Goal: Find specific page/section: Find specific page/section

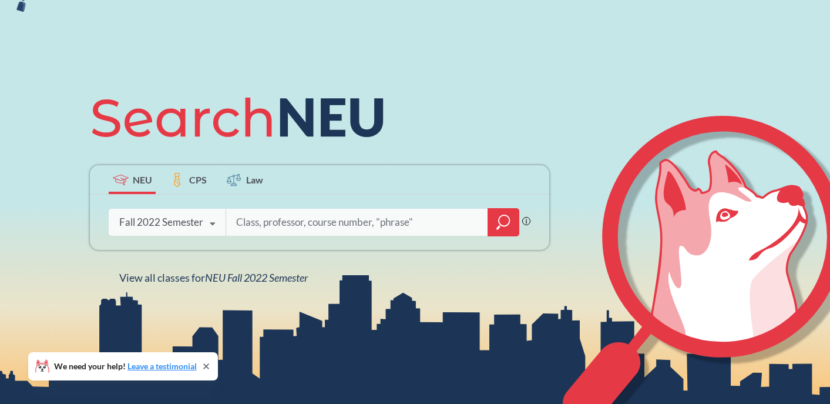
scroll to position [74, 0]
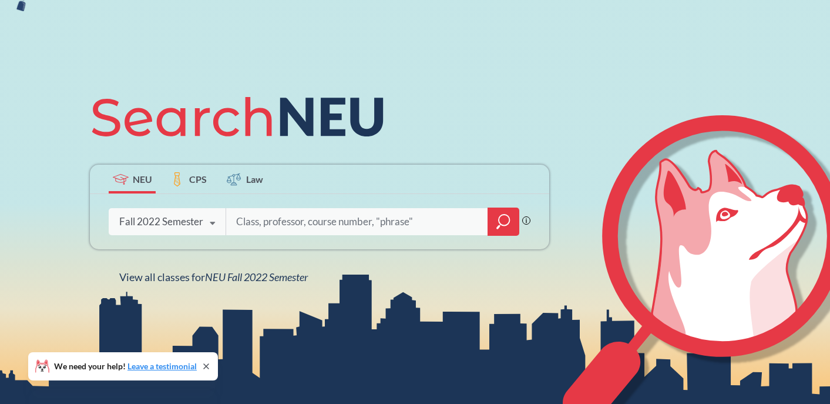
click at [249, 223] on input "search" at bounding box center [357, 221] width 244 height 25
type input "NUPATH IC DD ER"
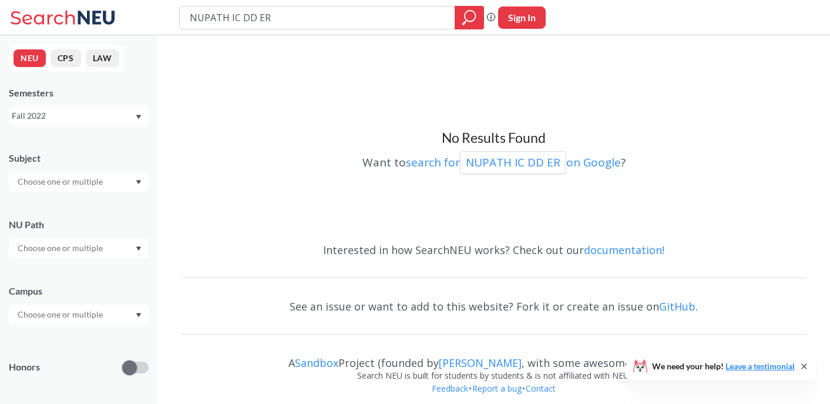
drag, startPoint x: 232, startPoint y: 17, endPoint x: 290, endPoint y: 16, distance: 58.2
click at [290, 16] on input "NUPATH IC DD ER" at bounding box center [318, 18] width 258 height 20
type input "NUPATH"
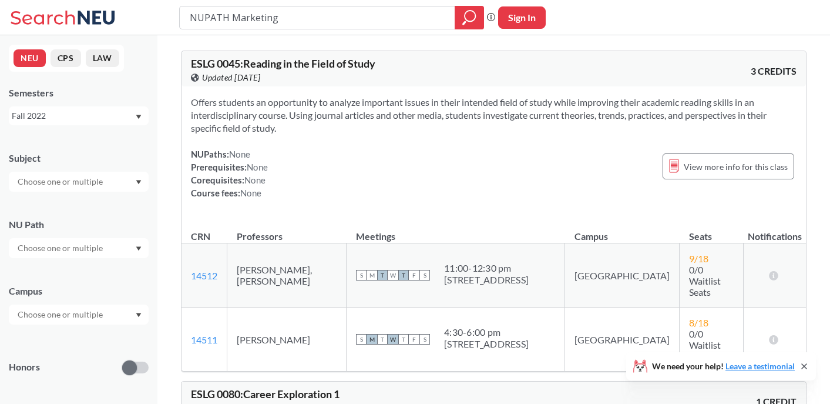
type input "NUPATH Marketing"
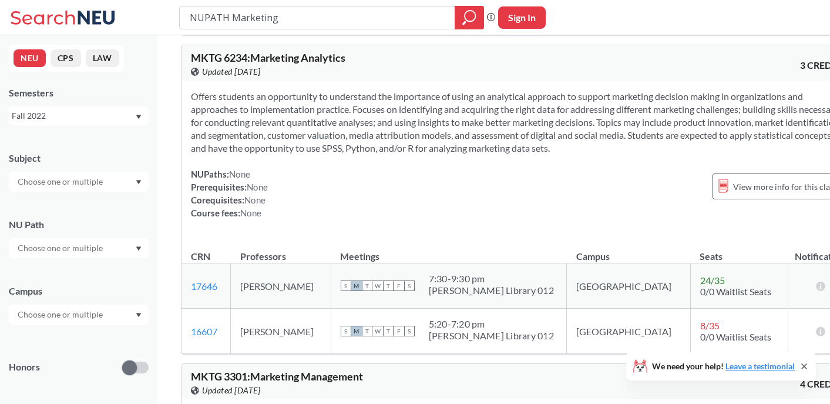
scroll to position [304, 0]
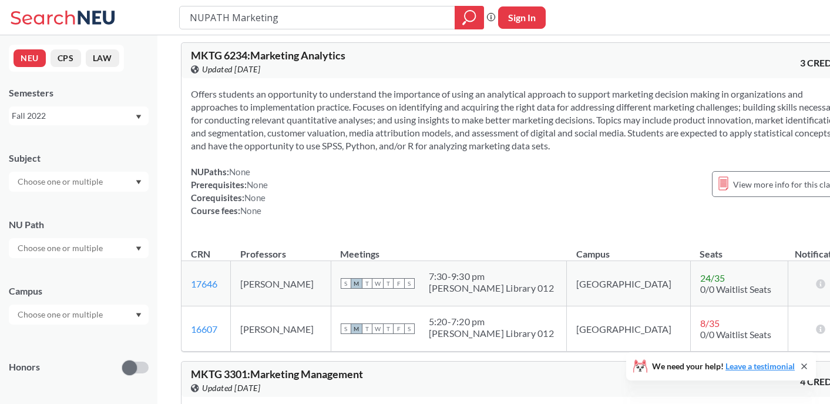
drag, startPoint x: 232, startPoint y: 20, endPoint x: 349, endPoint y: 19, distance: 116.9
click at [348, 20] on input "NUPATH Marketing" at bounding box center [318, 18] width 258 height 20
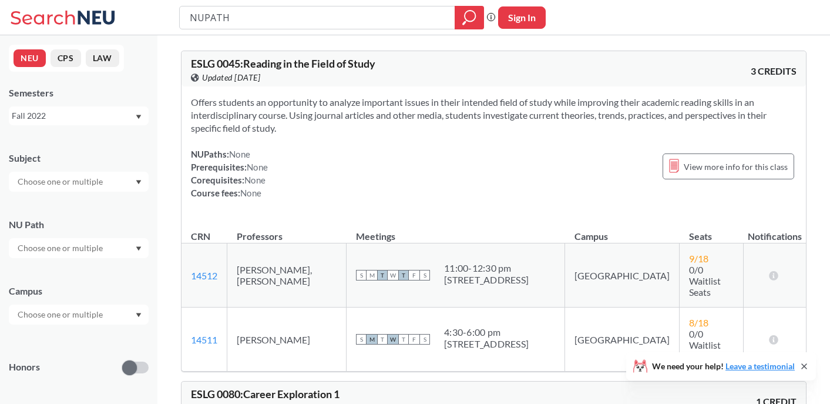
type input "NUPATH"
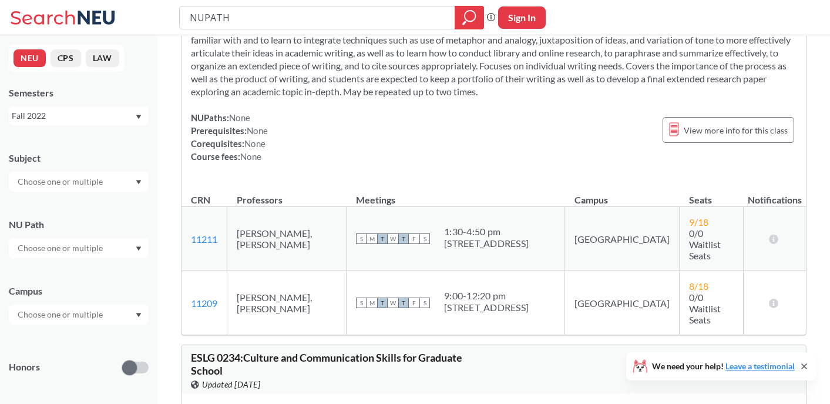
scroll to position [1257, 0]
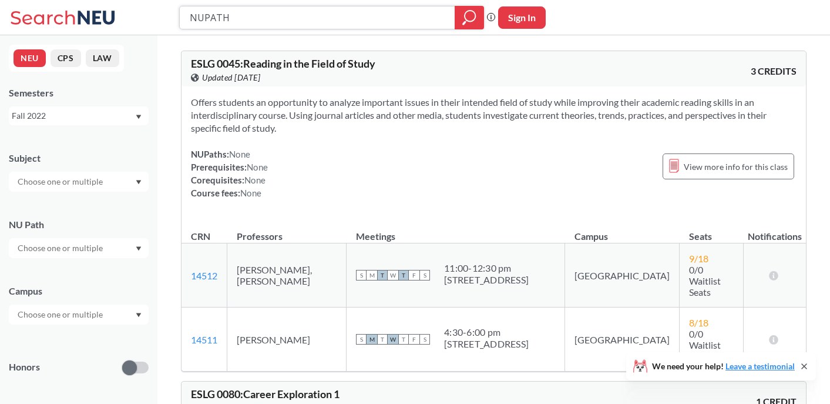
scroll to position [304, 0]
type input "NUPATH IC DD ER"
